Goal: Information Seeking & Learning: Learn about a topic

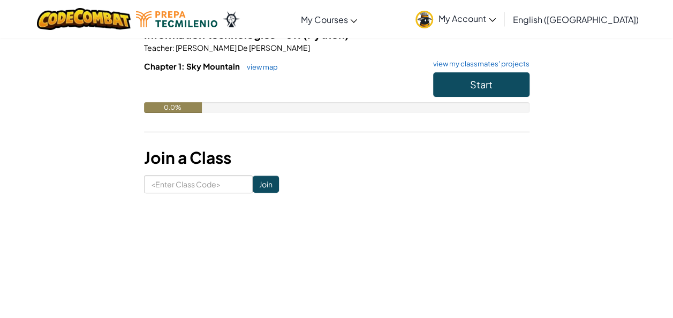
scroll to position [94, 0]
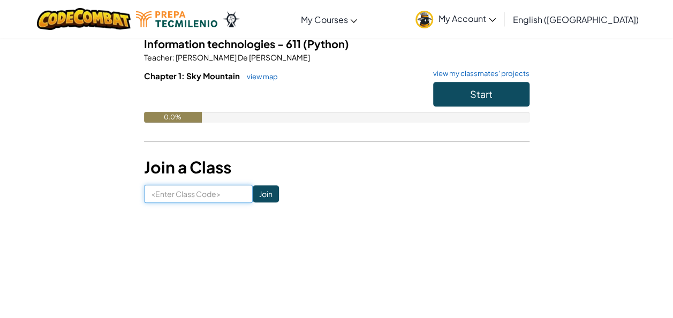
click at [198, 194] on input at bounding box center [198, 194] width 109 height 18
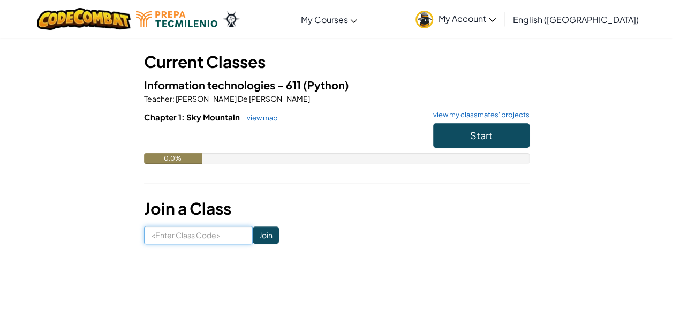
scroll to position [54, 0]
type input "L"
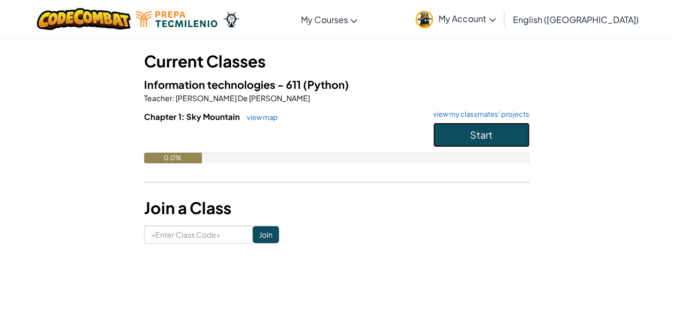
click at [507, 132] on button "Start" at bounding box center [481, 135] width 96 height 25
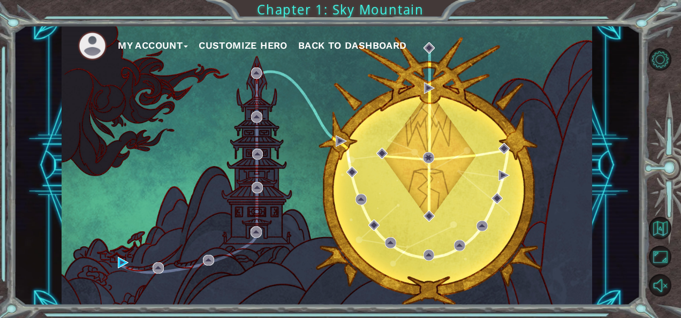
click at [253, 41] on button "Customize Hero" at bounding box center [243, 45] width 89 height 16
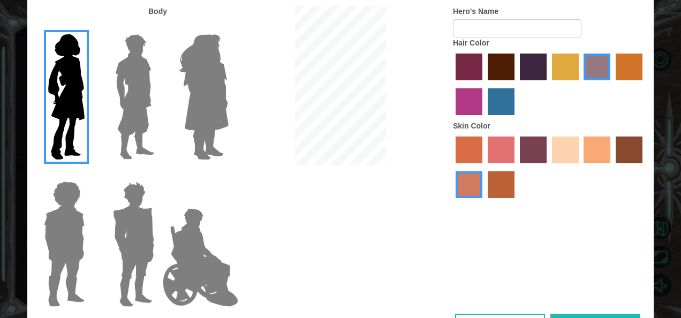
click at [571, 138] on label "sandy beach skin color" at bounding box center [565, 149] width 27 height 27
click at [548, 167] on input "sandy beach skin color" at bounding box center [548, 167] width 0 height 0
click at [512, 103] on label "lachmara hair color" at bounding box center [500, 101] width 27 height 27
click at [484, 119] on input "lachmara hair color" at bounding box center [484, 119] width 0 height 0
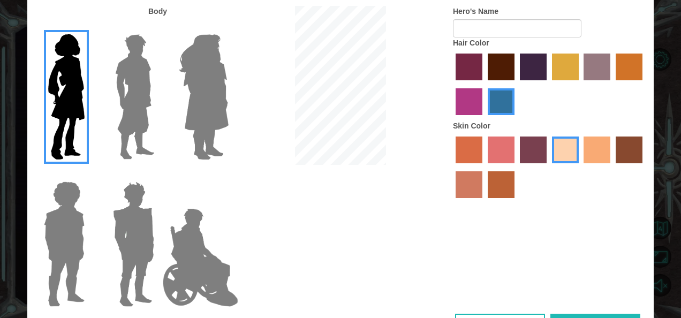
click at [464, 68] on label "paprika hair color" at bounding box center [468, 67] width 27 height 27
click at [452, 84] on input "paprika hair color" at bounding box center [452, 84] width 0 height 0
click at [475, 18] on form "Hero's Name" at bounding box center [549, 22] width 193 height 32
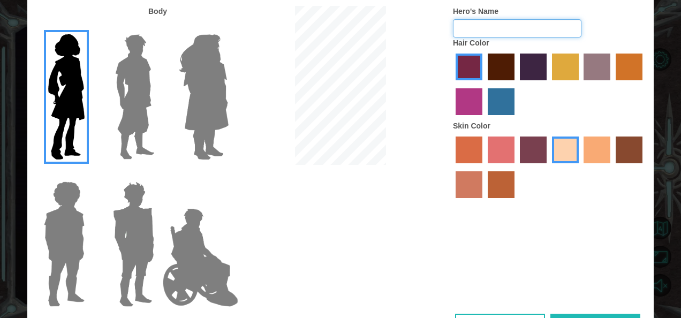
click at [476, 22] on input "Hero's Name" at bounding box center [517, 28] width 128 height 18
type input "karoo"
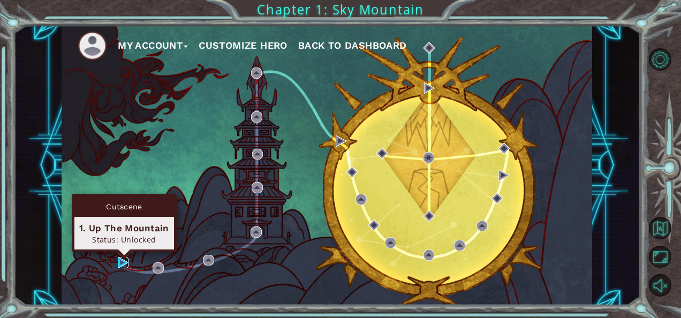
click at [121, 261] on img at bounding box center [123, 262] width 11 height 11
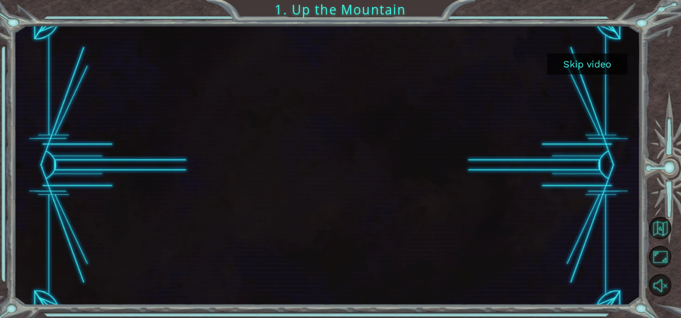
click at [584, 58] on button "Skip video" at bounding box center [587, 64] width 80 height 21
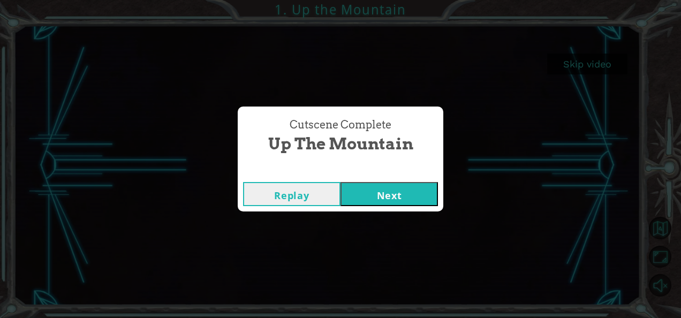
click at [389, 186] on button "Next" at bounding box center [388, 194] width 97 height 24
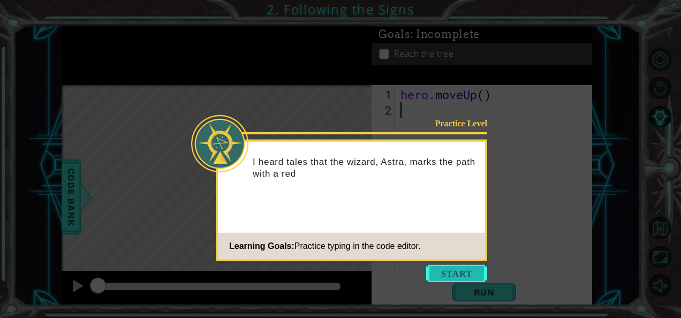
click at [454, 280] on button "Start" at bounding box center [456, 273] width 61 height 17
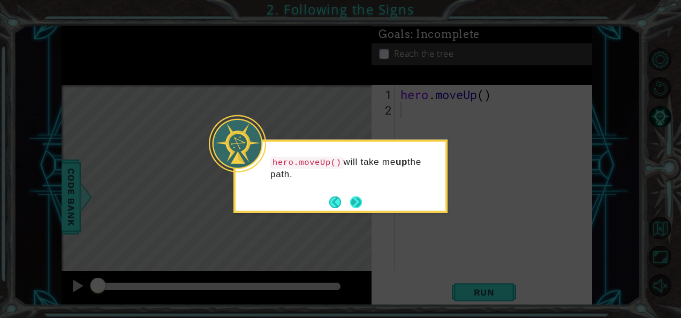
click at [355, 196] on button "Next" at bounding box center [356, 202] width 12 height 12
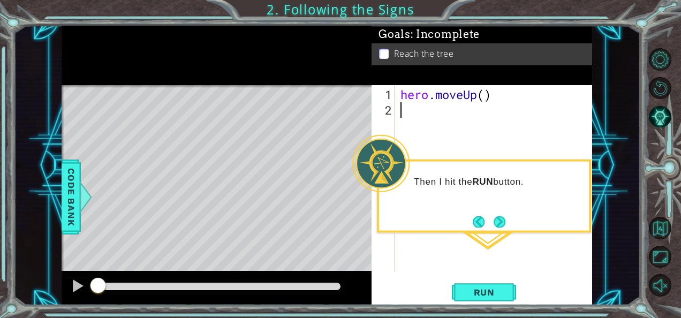
click at [485, 95] on div "hero . moveUp ( )" at bounding box center [496, 195] width 197 height 217
type textarea "hero.moveUp(2)"
click at [477, 286] on button "Run" at bounding box center [484, 292] width 64 height 22
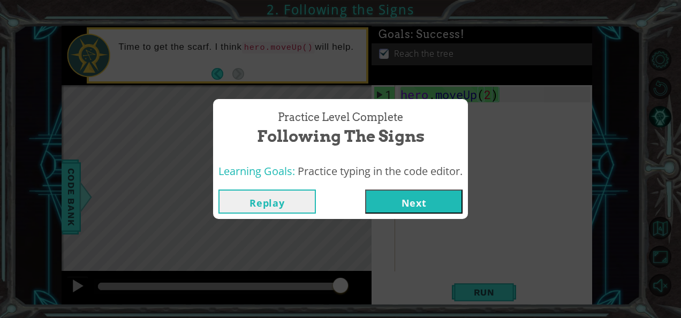
click at [437, 200] on button "Next" at bounding box center [413, 201] width 97 height 24
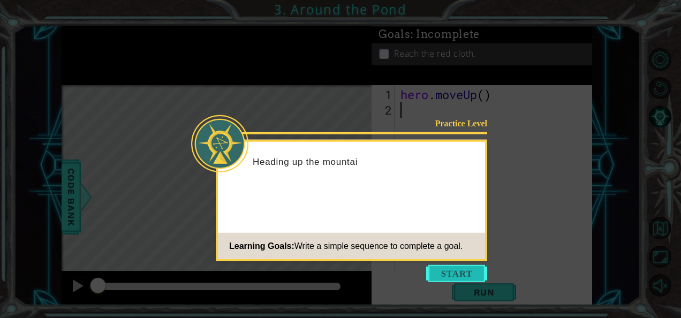
click at [461, 269] on button "Start" at bounding box center [456, 273] width 61 height 17
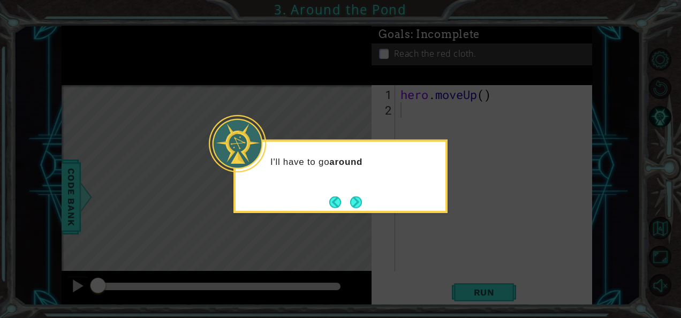
click at [353, 196] on button "Next" at bounding box center [356, 202] width 12 height 12
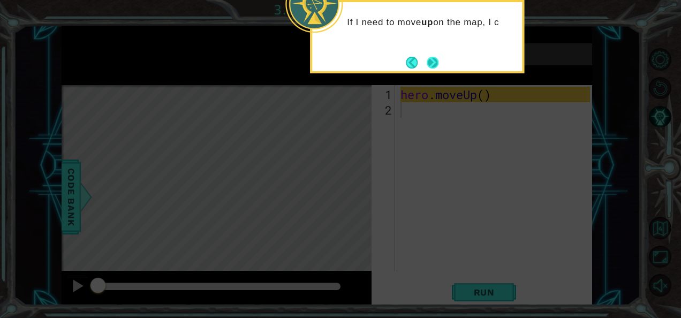
click at [433, 65] on button "Next" at bounding box center [432, 63] width 12 height 12
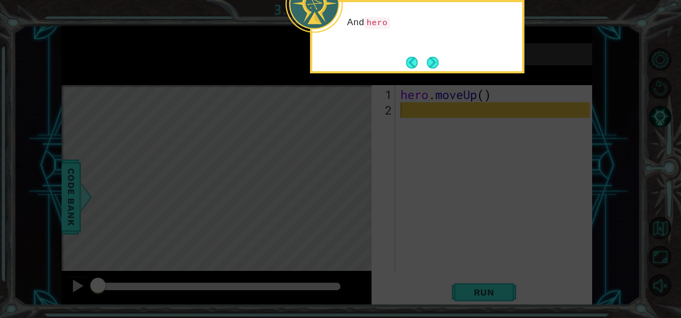
click at [433, 65] on button "Next" at bounding box center [432, 63] width 12 height 12
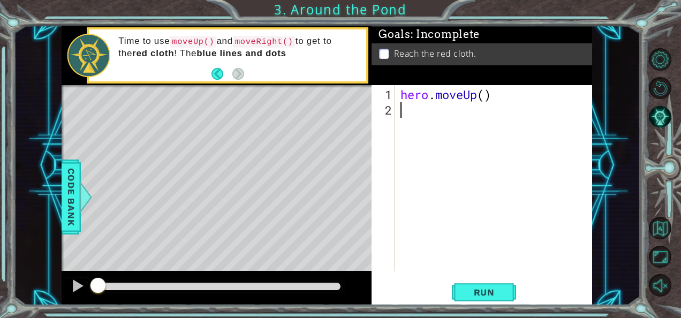
click at [484, 88] on div "hero . moveUp ( )" at bounding box center [496, 195] width 197 height 217
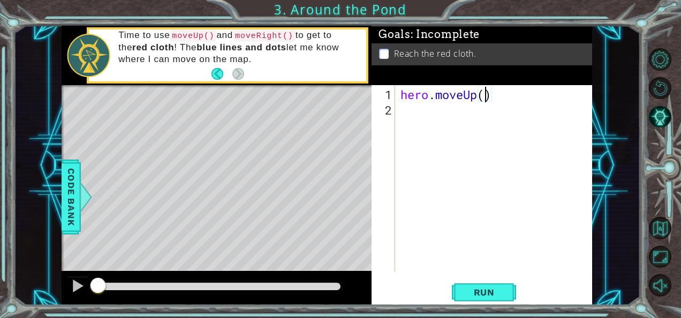
type textarea "hero.moveUp(2)"
click at [424, 120] on div "hero . moveUp ( 2 )" at bounding box center [496, 195] width 197 height 217
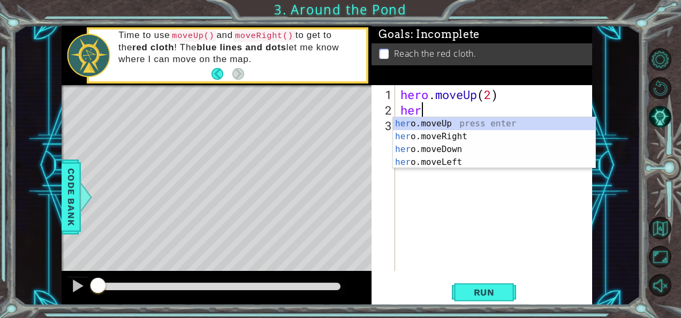
scroll to position [0, 1]
type textarea "hero"
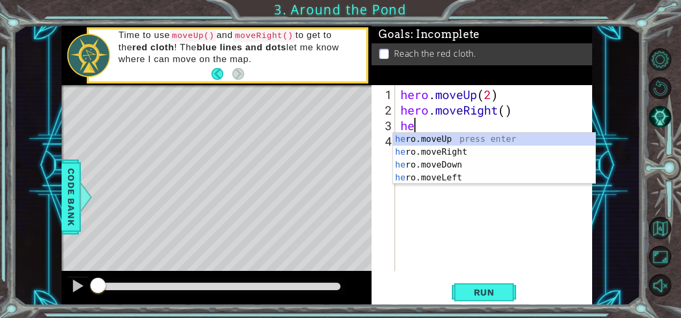
scroll to position [0, 0]
type textarea "hero"
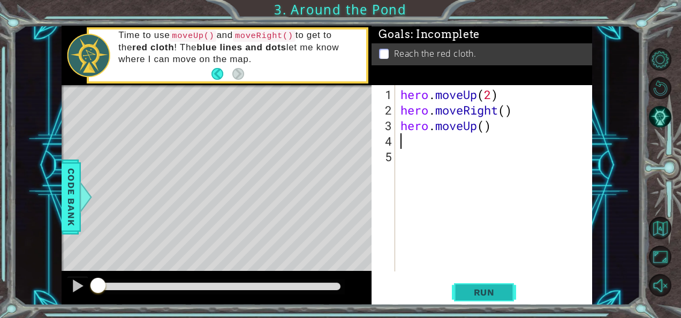
click at [486, 291] on span "Run" at bounding box center [484, 292] width 42 height 11
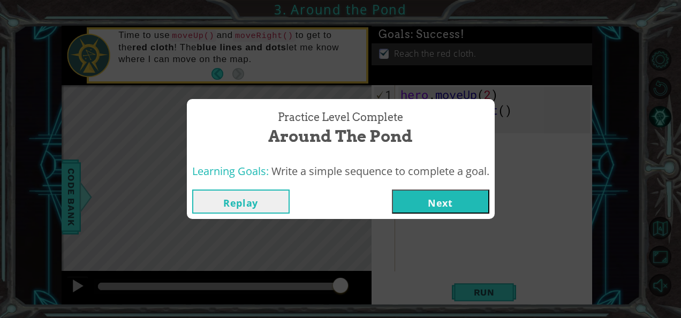
click at [435, 195] on button "Next" at bounding box center [440, 201] width 97 height 24
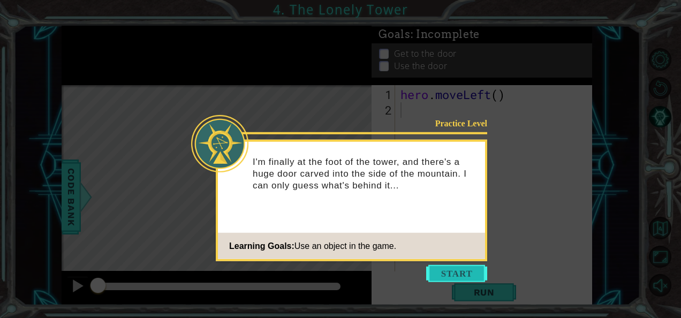
click at [465, 271] on button "Start" at bounding box center [456, 273] width 61 height 17
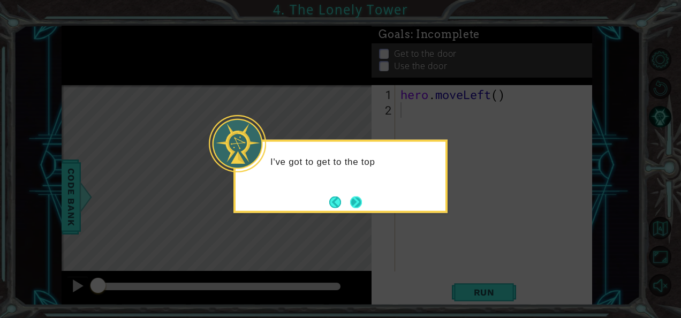
click at [355, 196] on button "Next" at bounding box center [356, 202] width 12 height 12
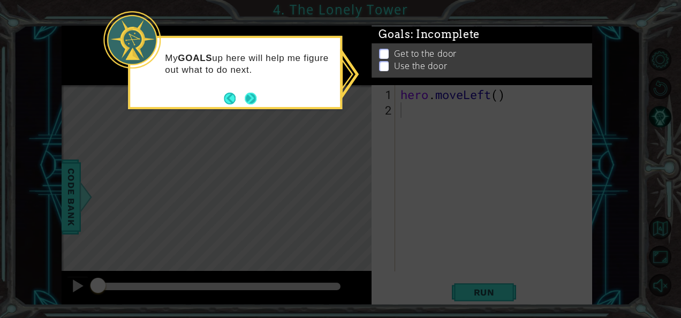
click at [255, 96] on button "Next" at bounding box center [251, 99] width 12 height 12
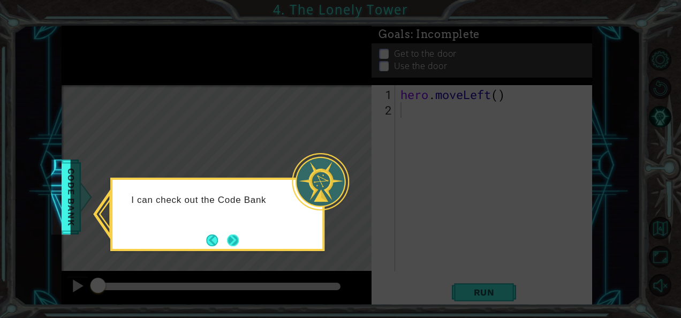
click at [238, 243] on button "Next" at bounding box center [233, 240] width 12 height 12
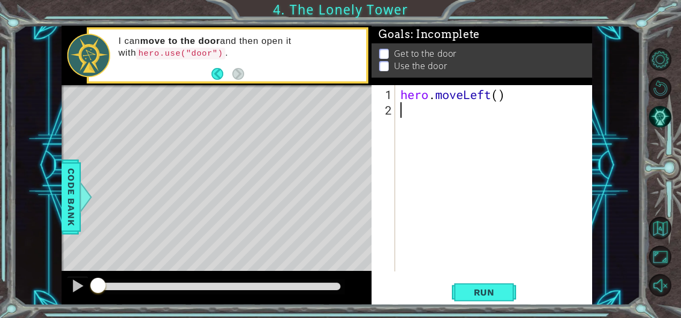
click at [501, 94] on div "hero . moveLeft ( )" at bounding box center [496, 195] width 197 height 217
type textarea "hero.moveLeft(2)"
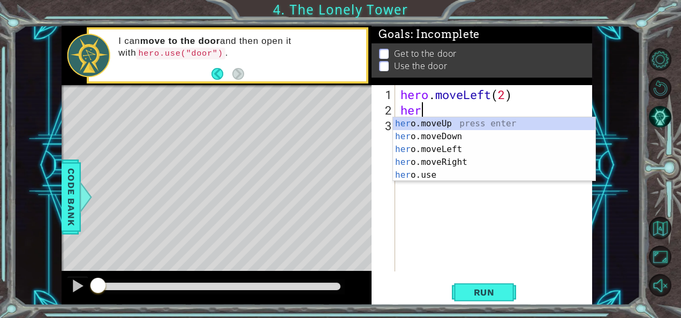
type textarea "hero"
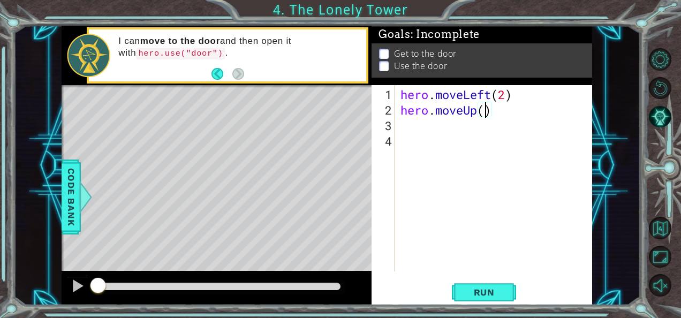
type textarea "hero.moveUp(2)"
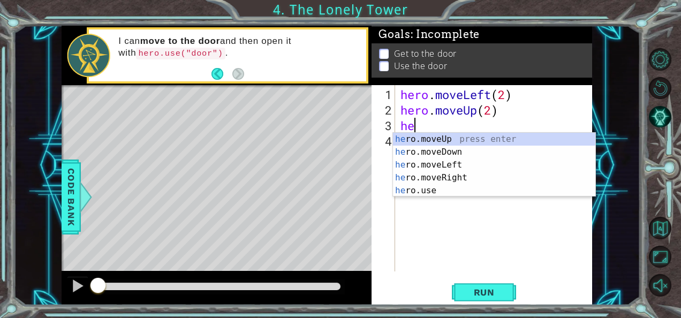
type textarea "her"
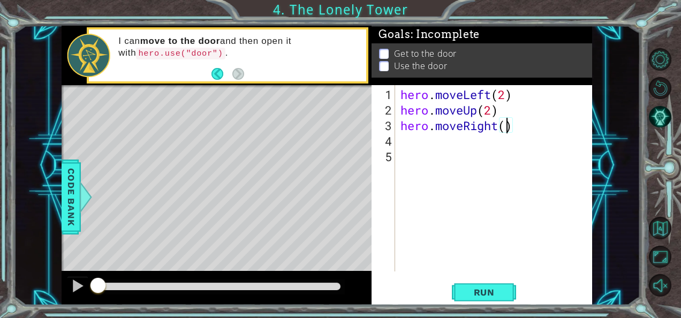
type textarea "hero.moveRight(2)"
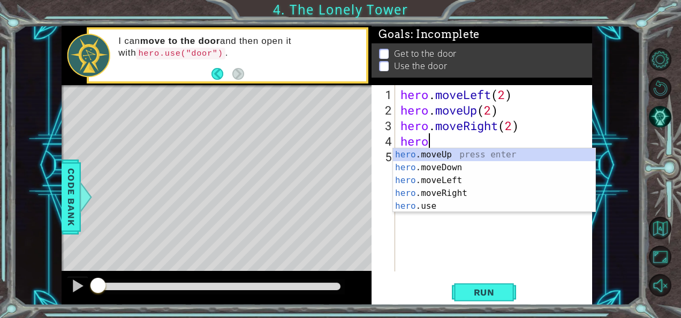
scroll to position [0, 1]
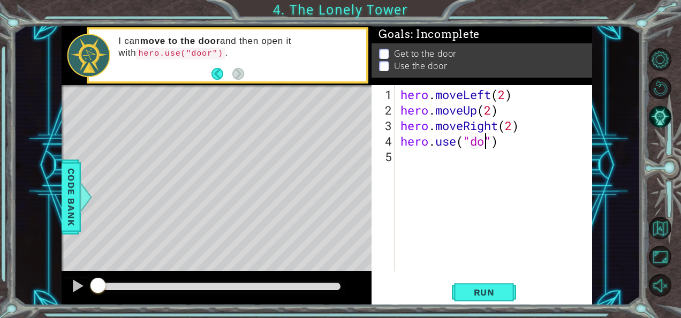
type textarea "hero.use("door")"
click at [479, 289] on span "Run" at bounding box center [484, 292] width 42 height 11
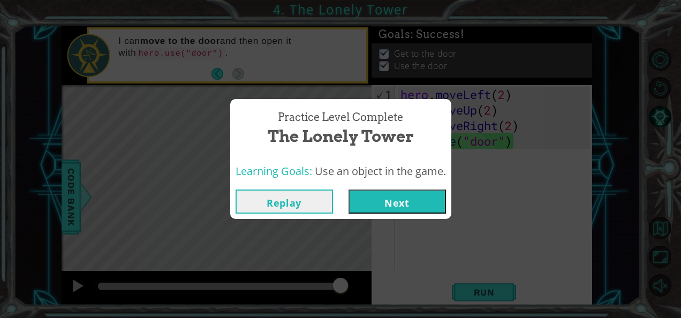
click at [396, 194] on button "Next" at bounding box center [396, 201] width 97 height 24
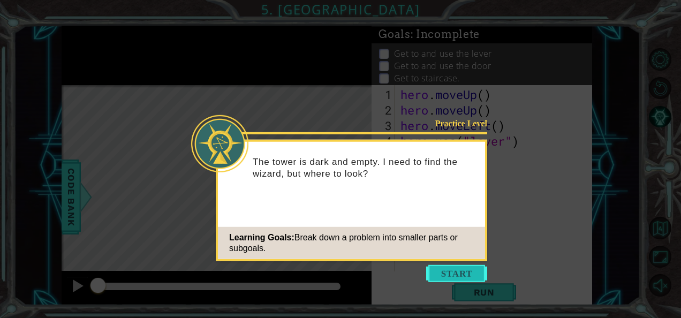
click at [452, 271] on button "Start" at bounding box center [456, 273] width 61 height 17
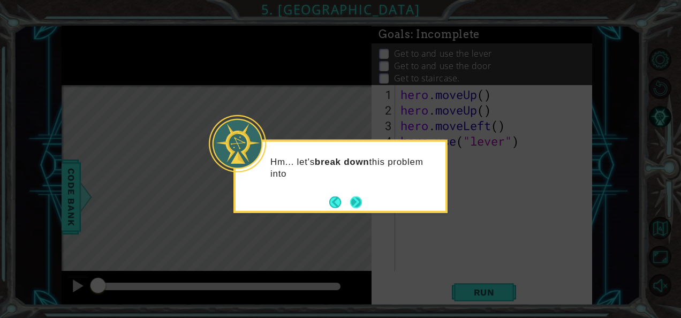
click at [355, 196] on button "Next" at bounding box center [356, 202] width 12 height 12
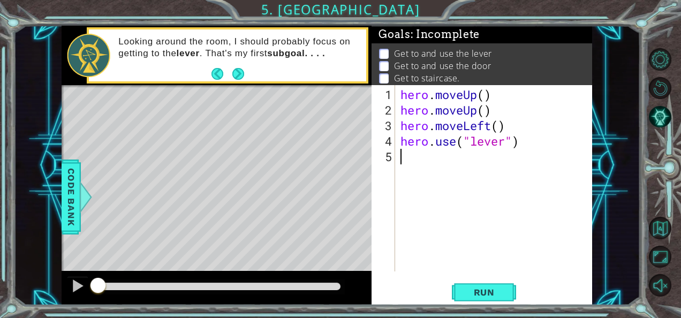
click at [483, 93] on div "hero . moveUp ( ) hero . moveUp ( ) hero . moveLeft ( ) hero . use ( "lever" )" at bounding box center [496, 195] width 197 height 217
click at [477, 112] on div "hero . moveUp ( 2 ) hero . moveUp ( ) hero . moveLeft ( ) hero . use ( "lever" )" at bounding box center [496, 195] width 197 height 217
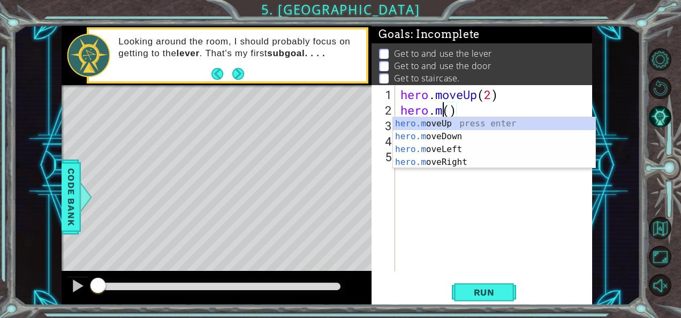
scroll to position [0, 2]
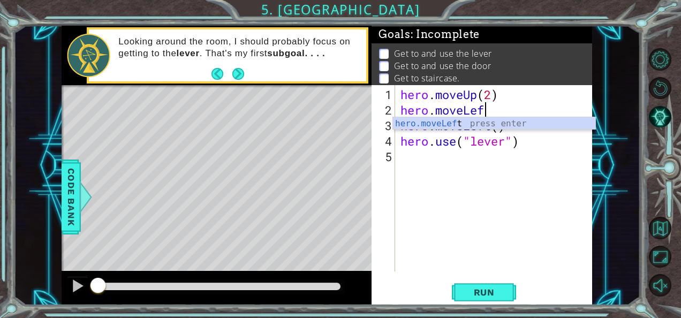
type textarea "hero.moveLe"
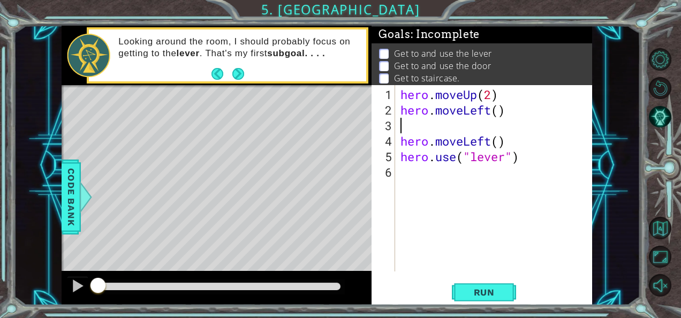
click at [520, 147] on div "hero . moveUp ( 2 ) hero . moveLeft ( ) hero . moveLeft ( ) hero . use ( "lever…" at bounding box center [496, 195] width 197 height 217
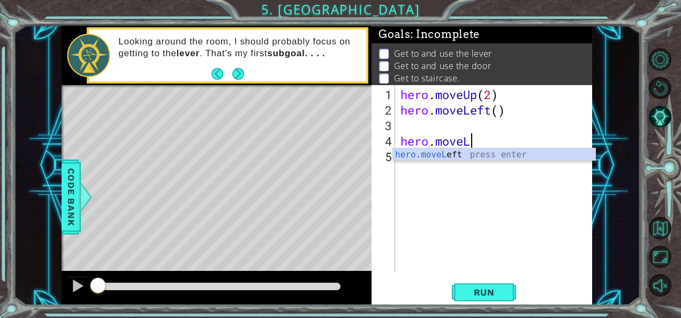
type textarea "h"
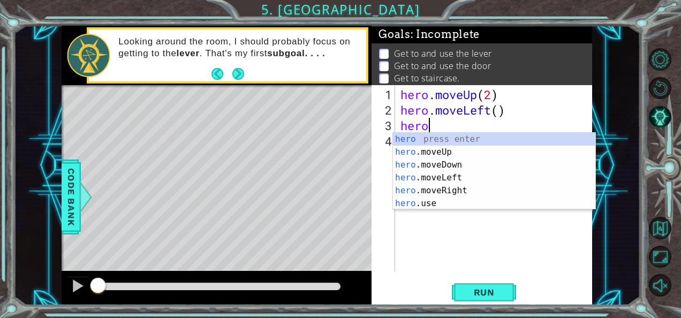
scroll to position [0, 1]
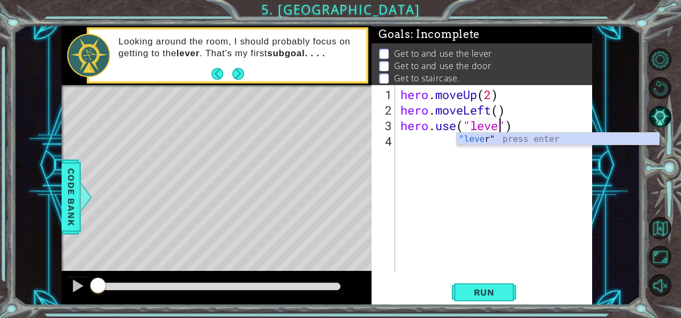
type textarea "hero.use("lever")"
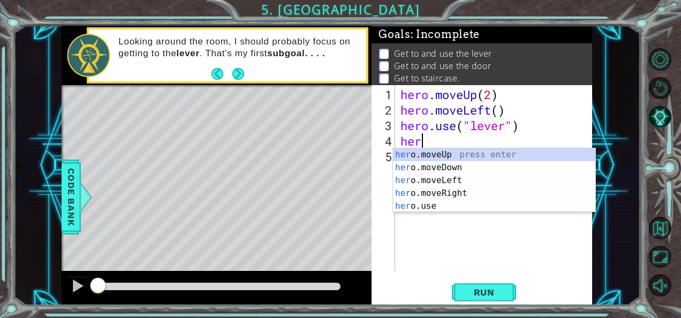
scroll to position [0, 0]
type textarea "hero"
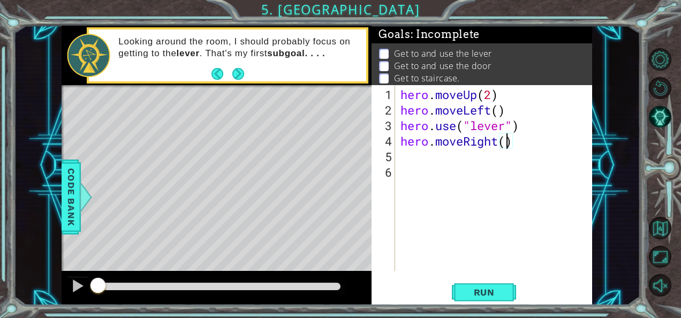
type textarea "hero.moveRight(3)"
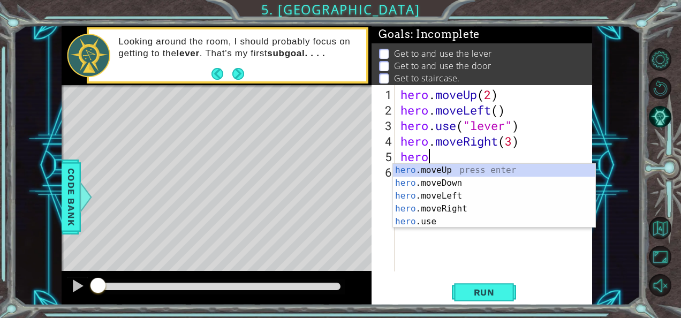
scroll to position [0, 1]
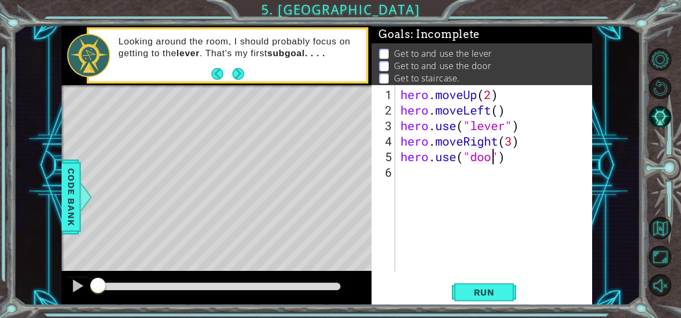
type textarea "hero.use("door")"
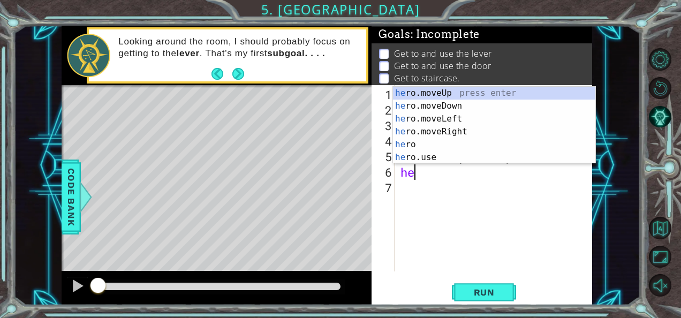
type textarea "her"
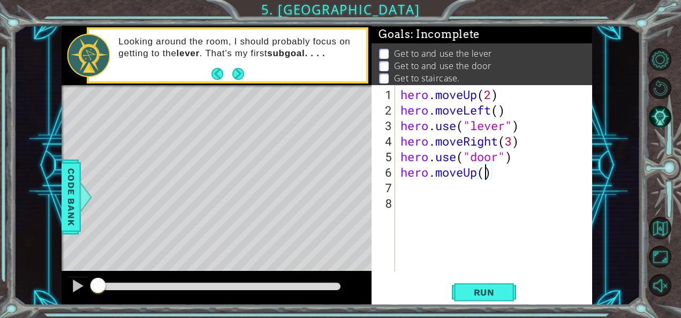
type textarea "hero.moveUp(2)"
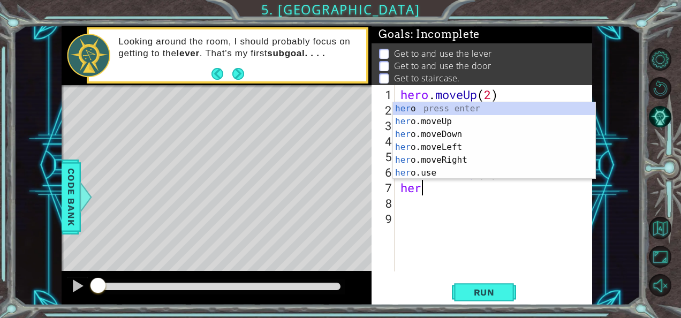
type textarea "hero"
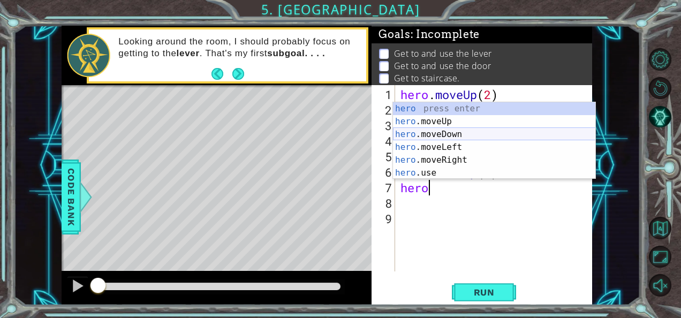
click at [453, 139] on div "hero press enter hero .moveUp press enter hero .moveDown press enter hero .move…" at bounding box center [494, 153] width 203 height 103
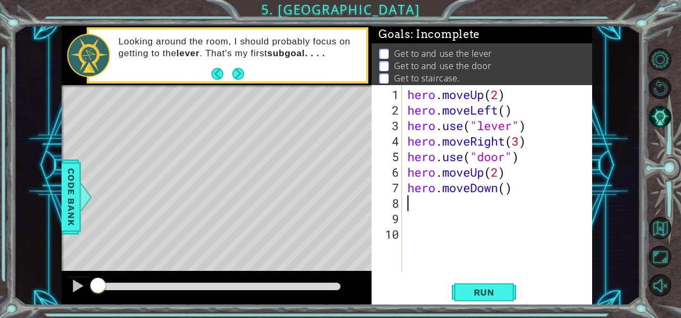
scroll to position [0, 0]
click at [498, 191] on div "hero . moveUp ( 2 ) hero . moveLeft ( ) hero . use ( "lever" ) hero . moveRight…" at bounding box center [500, 195] width 190 height 217
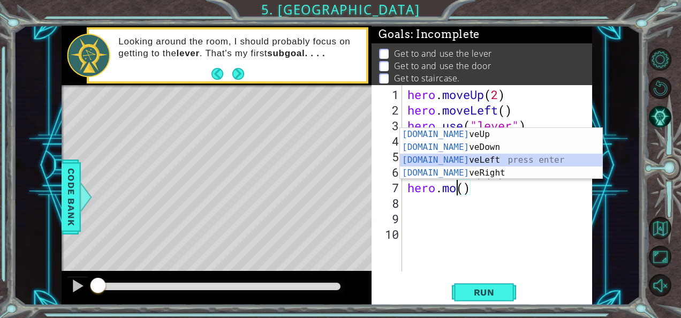
type textarea "hero.moveLeft"
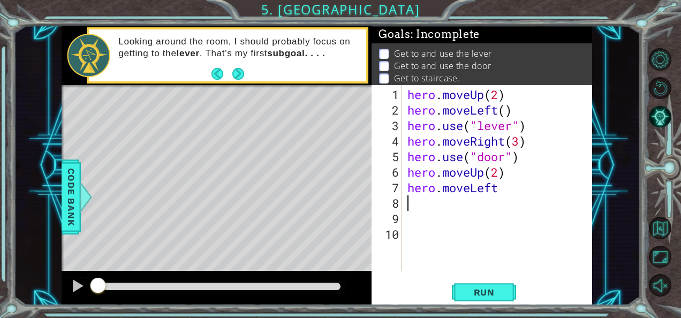
click at [540, 194] on div "hero . moveUp ( 2 ) hero . moveLeft ( ) hero . use ( "lever" ) hero . moveRight…" at bounding box center [500, 195] width 190 height 217
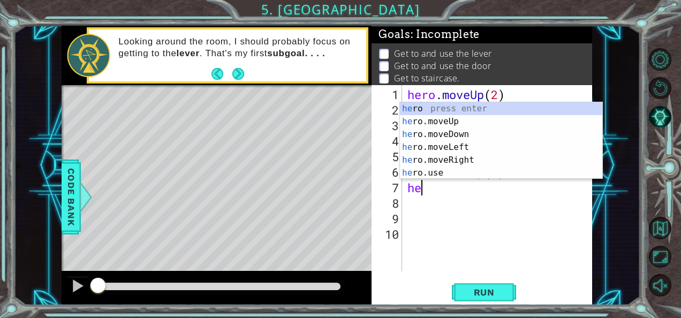
type textarea "h"
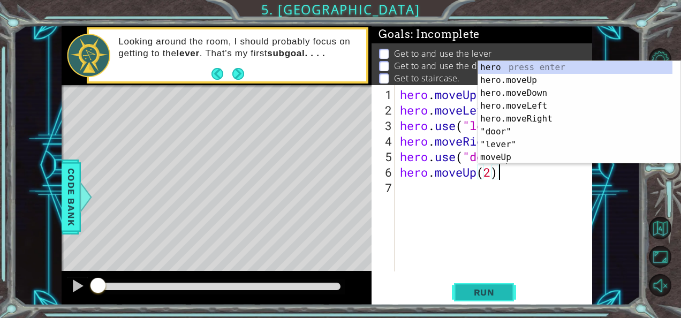
type textarea "hero.moveUp(2)"
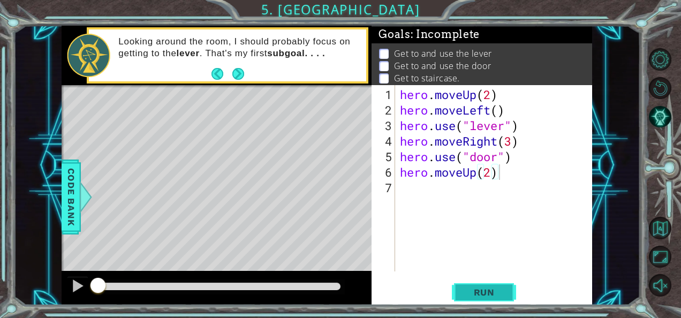
click at [493, 294] on span "Run" at bounding box center [484, 292] width 42 height 11
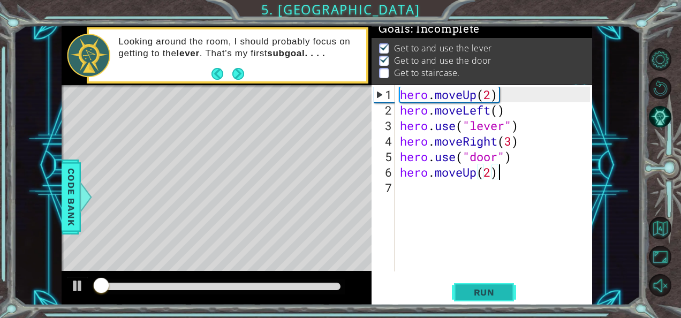
scroll to position [9, 0]
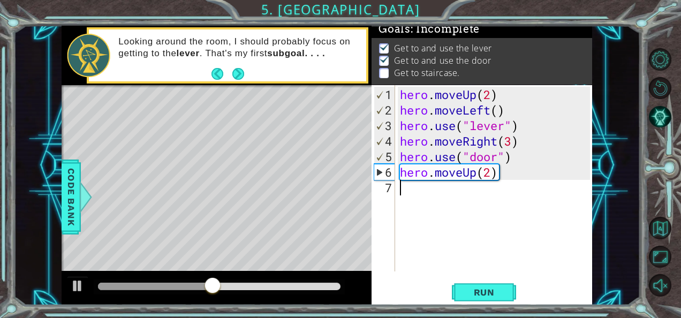
click at [436, 197] on div "hero . moveUp ( 2 ) hero . moveLeft ( ) hero . use ( "lever" ) hero . moveRight…" at bounding box center [496, 195] width 197 height 217
click at [75, 281] on div at bounding box center [78, 286] width 14 height 14
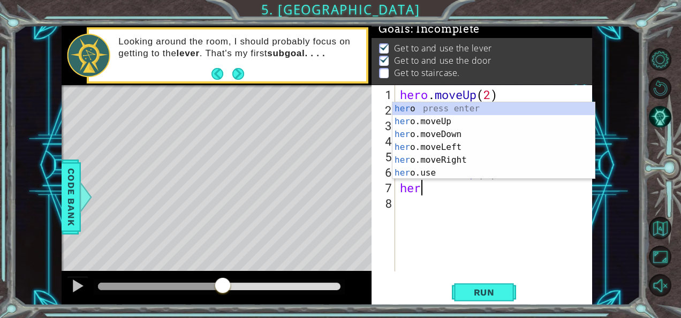
scroll to position [0, 1]
type textarea "hero"
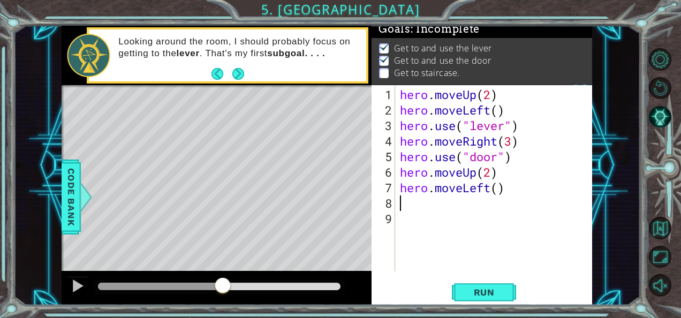
scroll to position [0, 0]
type textarea "hero.moveLeft(3)"
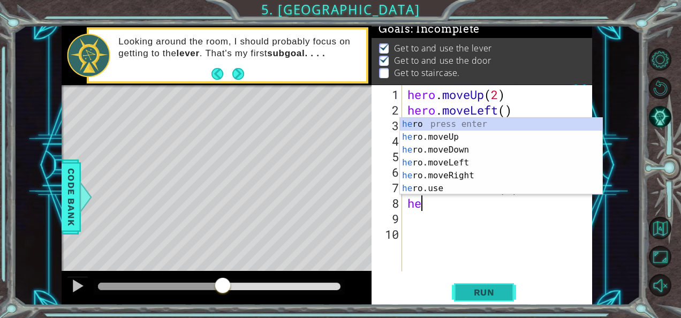
type textarea "hero"
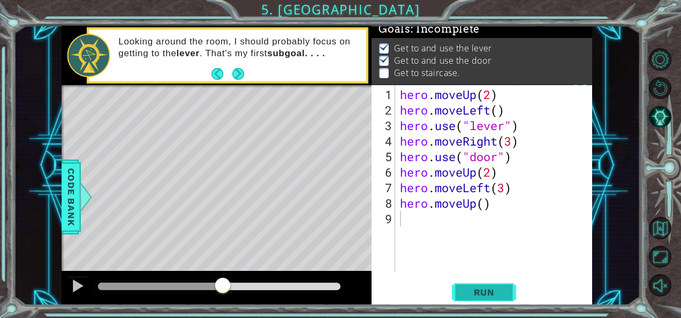
click at [496, 294] on span "Run" at bounding box center [484, 292] width 42 height 11
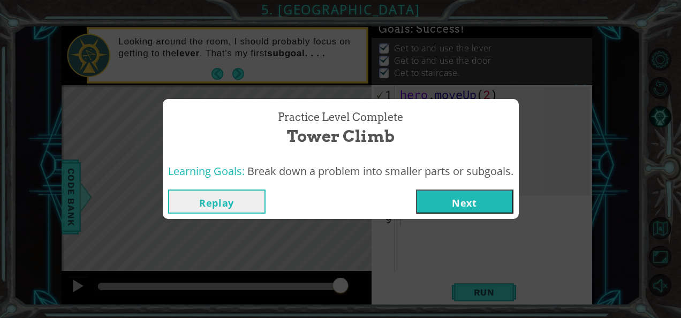
click at [461, 207] on button "Next" at bounding box center [464, 201] width 97 height 24
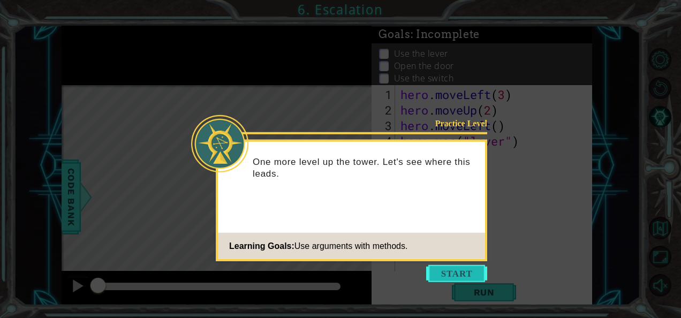
click at [461, 275] on button "Start" at bounding box center [456, 273] width 61 height 17
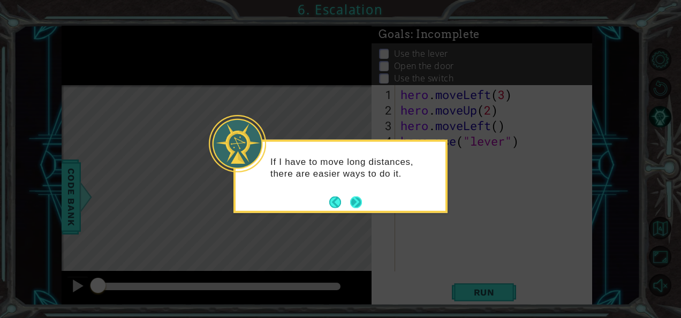
click at [355, 199] on button "Next" at bounding box center [356, 202] width 12 height 12
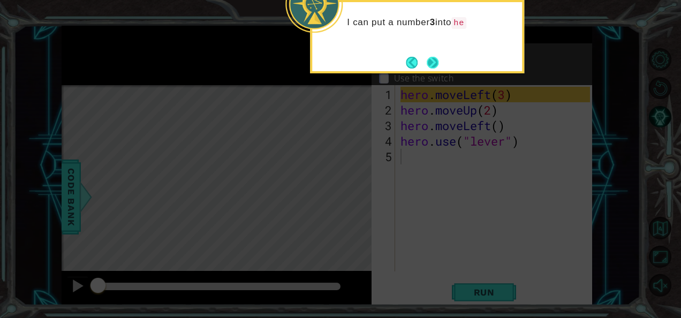
click at [433, 62] on button "Next" at bounding box center [432, 63] width 12 height 12
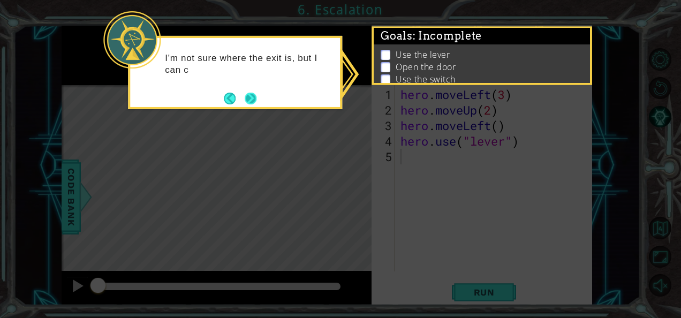
click at [245, 100] on button "Next" at bounding box center [251, 99] width 12 height 12
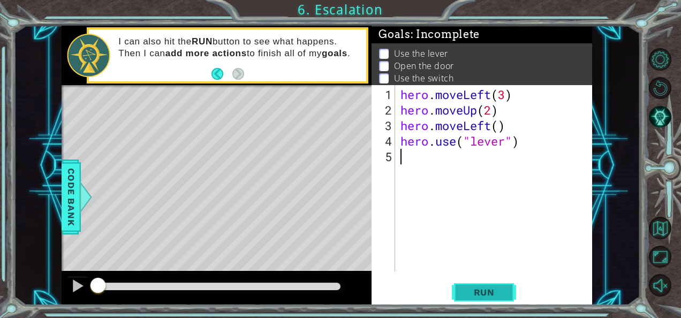
click at [475, 291] on span "Run" at bounding box center [484, 292] width 42 height 11
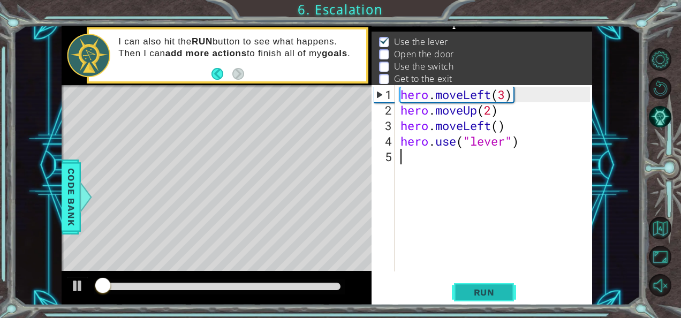
scroll to position [16, 0]
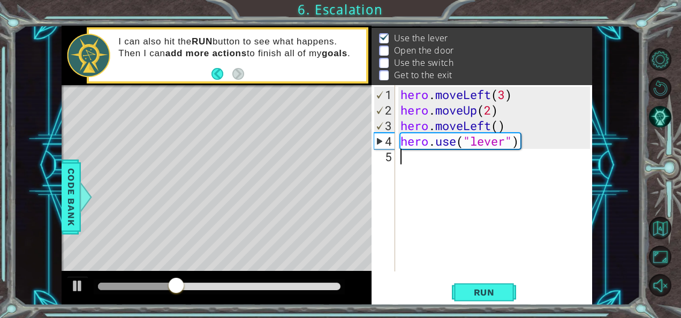
click at [420, 162] on div "hero . moveLeft ( 3 ) hero . moveUp ( 2 ) hero . moveLeft ( ) hero . use ( "lev…" at bounding box center [496, 195] width 197 height 217
click at [72, 284] on div at bounding box center [78, 286] width 14 height 14
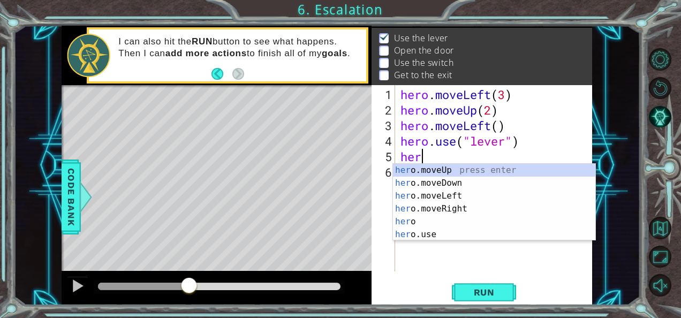
scroll to position [0, 0]
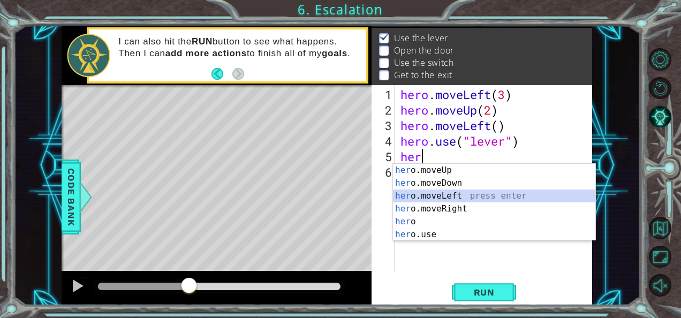
type textarea "hero.moveLeft(1)"
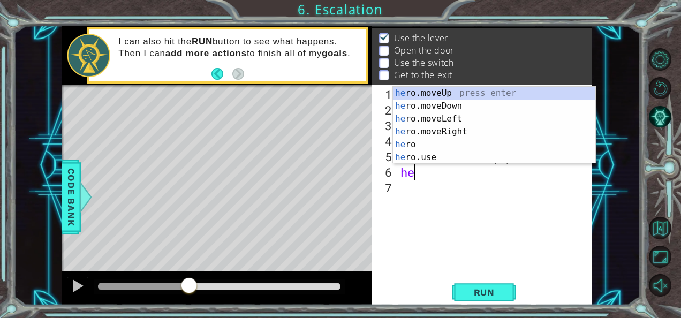
scroll to position [0, 1]
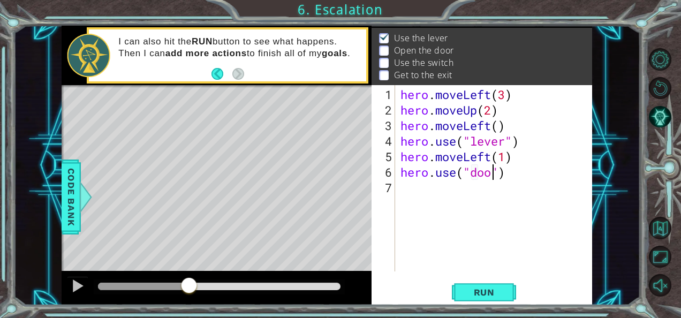
type textarea "hero.use("door")"
type textarea "hero.moveUp(2)"
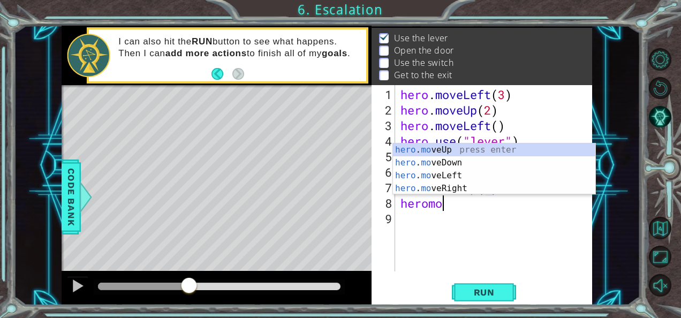
scroll to position [0, 1]
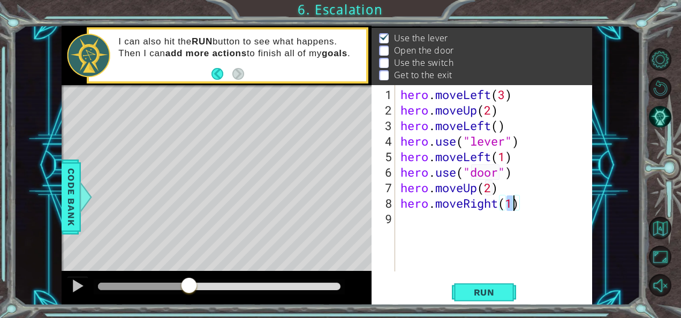
type textarea "hero.moveRight(3)"
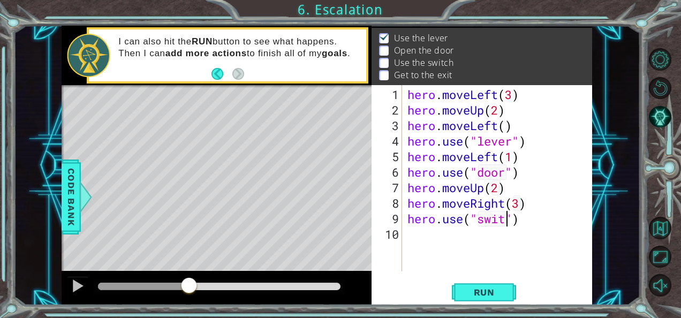
scroll to position [0, 5]
type textarea "hero.use("switch")"
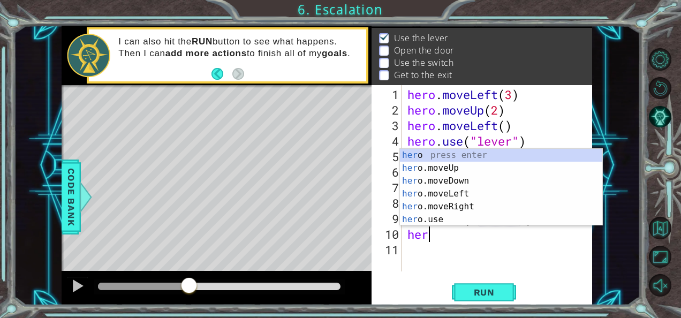
scroll to position [0, 1]
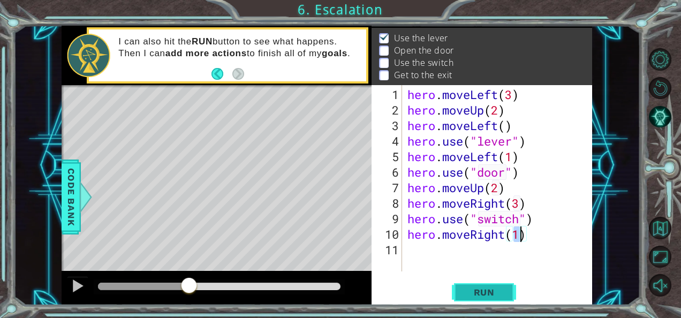
click at [488, 291] on span "Run" at bounding box center [484, 292] width 42 height 11
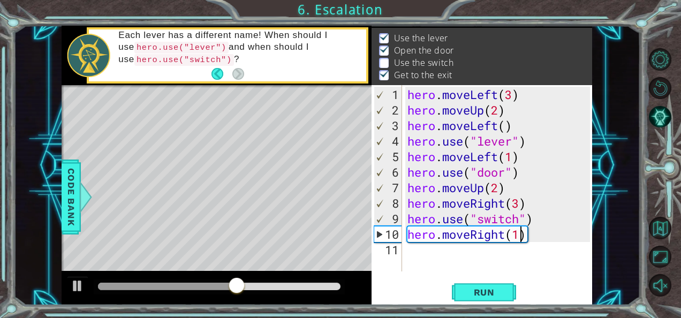
click at [519, 202] on div "hero . moveLeft ( 3 ) hero . moveUp ( 2 ) hero . moveLeft ( ) hero . use ( "lev…" at bounding box center [500, 195] width 190 height 217
type textarea "hero.moveRight(2)"
click at [473, 293] on span "Run" at bounding box center [484, 292] width 42 height 11
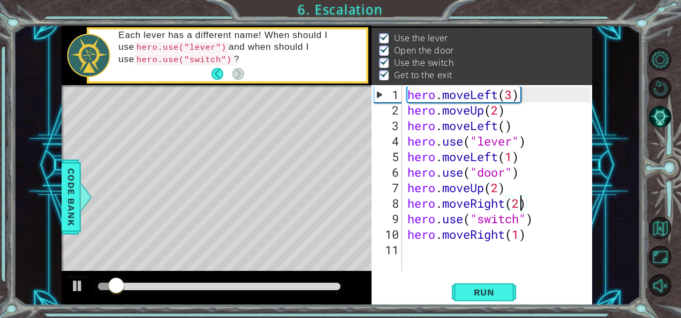
click at [218, 283] on div at bounding box center [219, 286] width 242 height 7
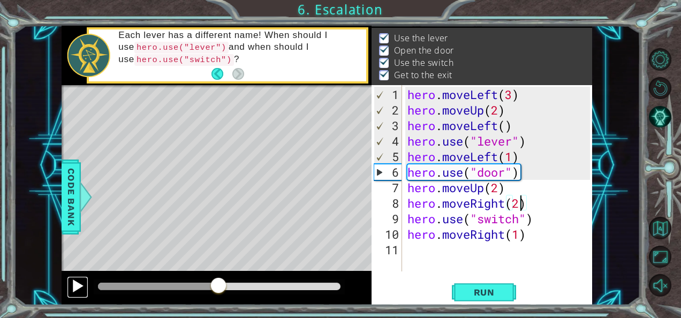
click at [73, 281] on div at bounding box center [78, 286] width 14 height 14
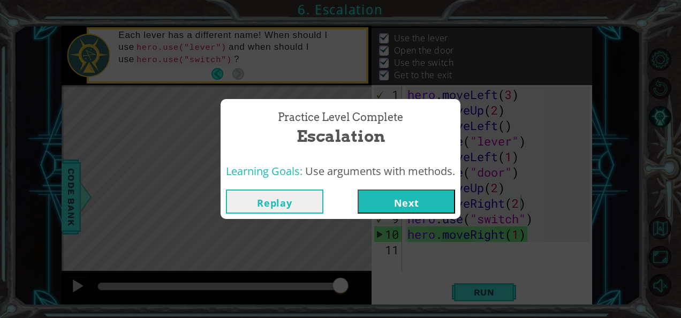
click at [393, 202] on button "Next" at bounding box center [405, 201] width 97 height 24
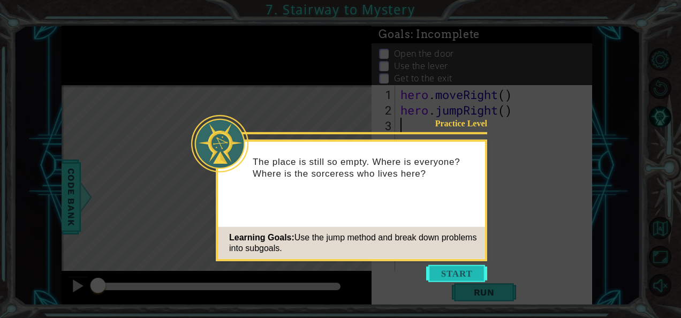
click at [449, 270] on button "Start" at bounding box center [456, 273] width 61 height 17
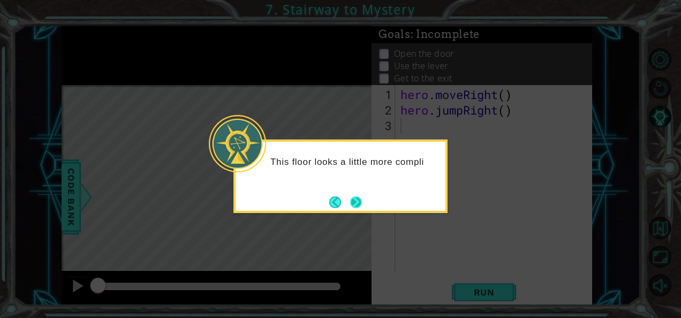
click at [351, 196] on button "Next" at bounding box center [356, 202] width 12 height 12
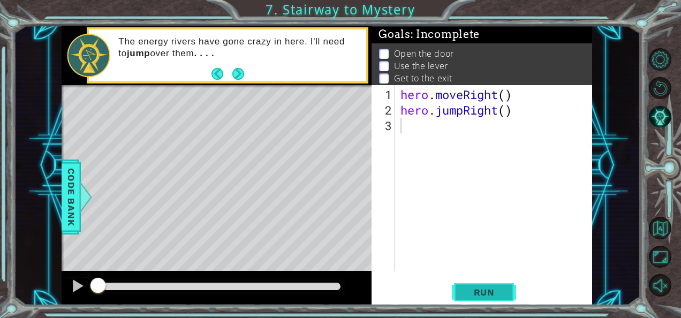
click at [489, 291] on span "Run" at bounding box center [484, 292] width 42 height 11
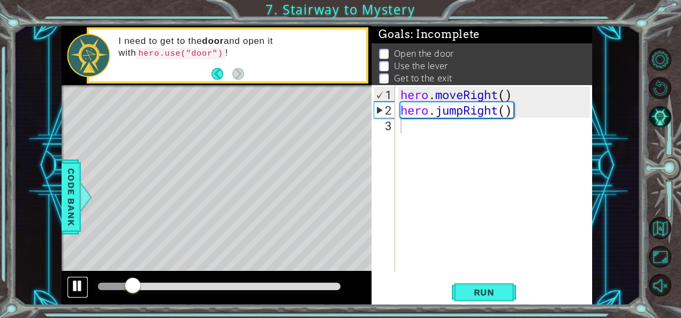
click at [77, 287] on div at bounding box center [78, 286] width 14 height 14
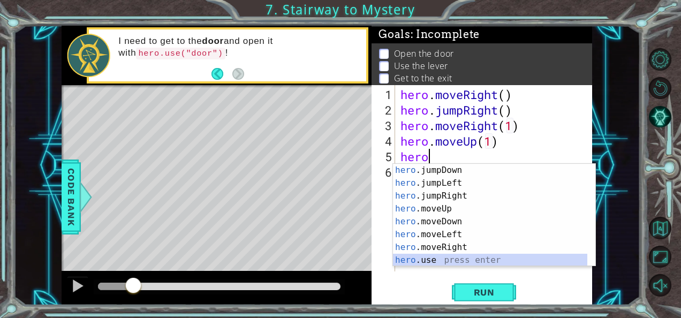
scroll to position [26, 0]
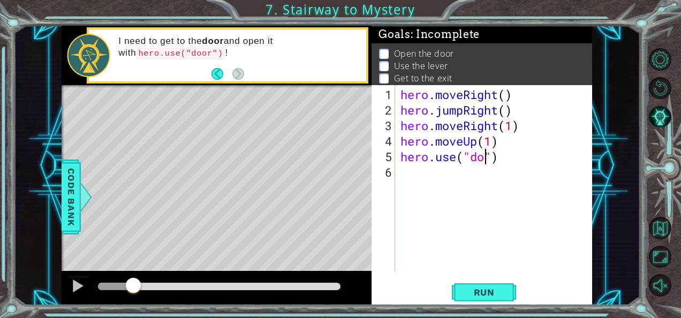
type textarea "hero.use("door")"
type textarea "hero.moveUp(2)"
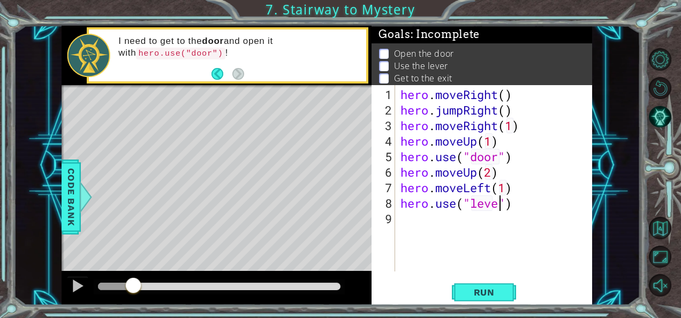
type textarea "hero.use("lever")"
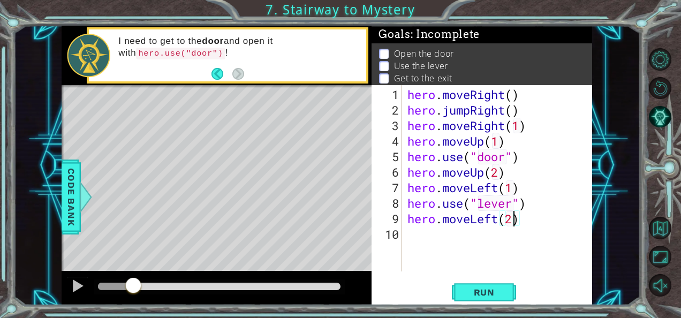
type textarea "hero.moveLeft(2)"
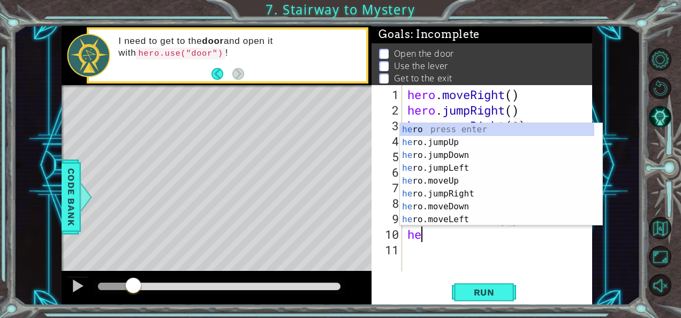
type textarea "hero"
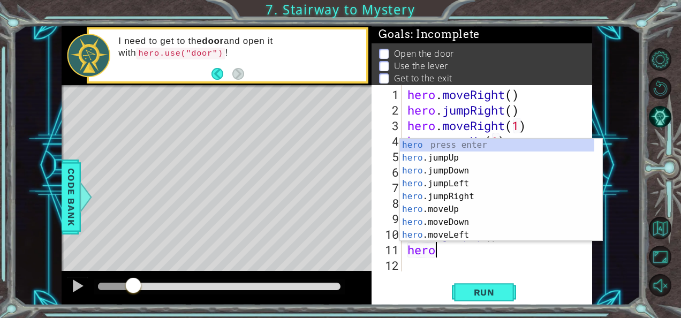
scroll to position [26, 0]
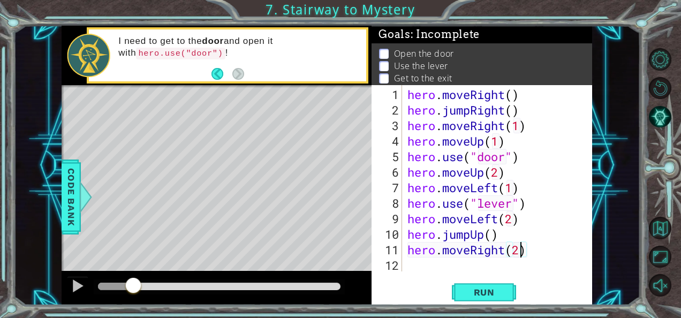
type textarea "hero.moveRight(2)"
click at [481, 293] on span "Run" at bounding box center [484, 292] width 42 height 11
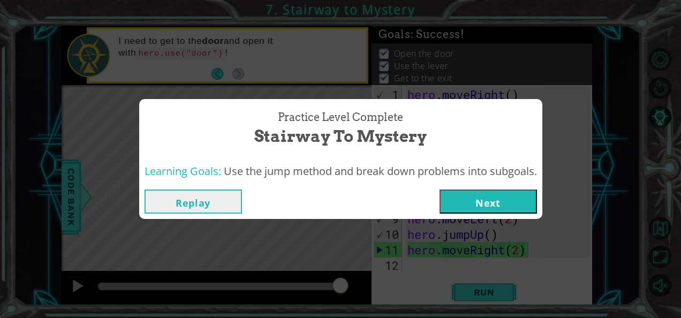
click at [499, 190] on button "Next" at bounding box center [487, 201] width 97 height 24
